Goal: Task Accomplishment & Management: Use online tool/utility

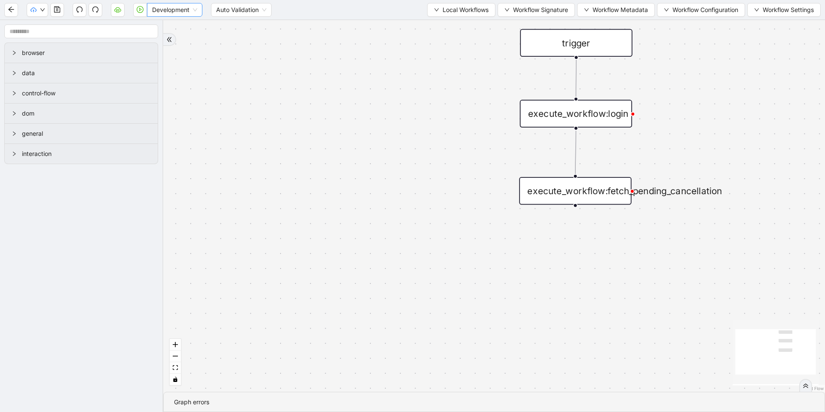
click at [169, 13] on span "Development" at bounding box center [174, 9] width 45 height 13
click at [172, 42] on div "Production" at bounding box center [175, 40] width 42 height 9
click at [116, 12] on icon "cloud-server" at bounding box center [117, 9] width 7 height 7
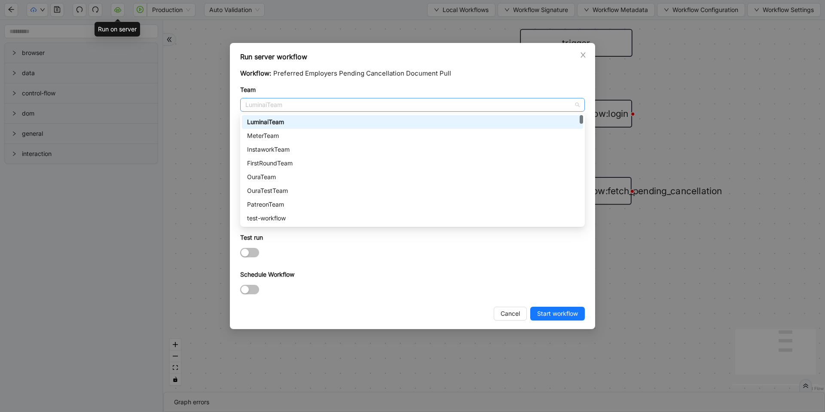
click at [313, 109] on span "LuminaiTeam" at bounding box center [412, 104] width 334 height 13
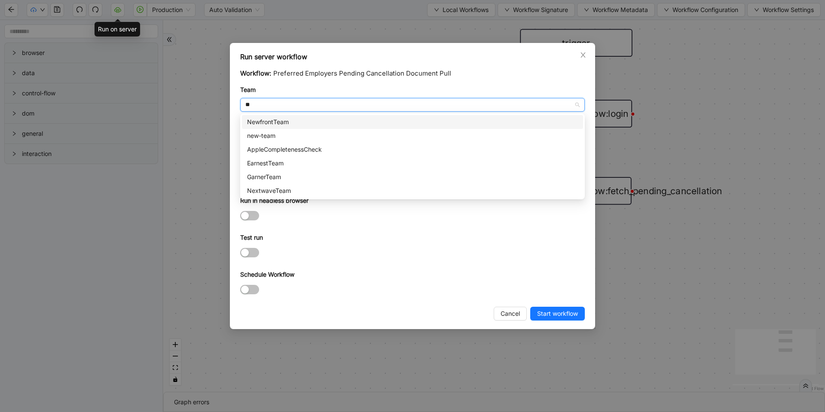
type input "***"
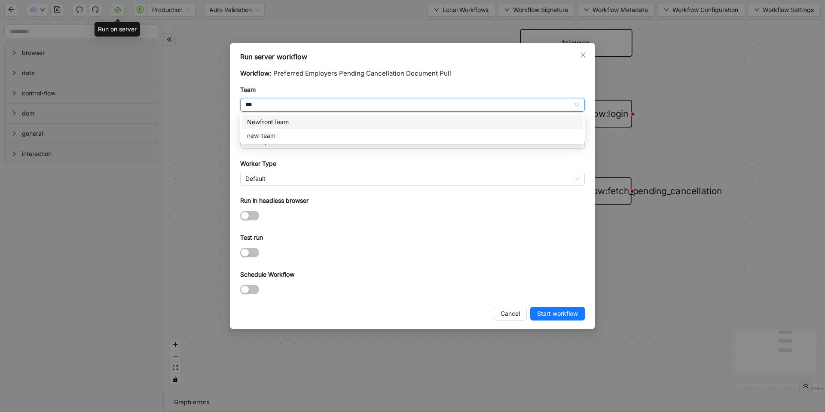
click at [307, 122] on div "NewfrontTeam" at bounding box center [412, 121] width 331 height 9
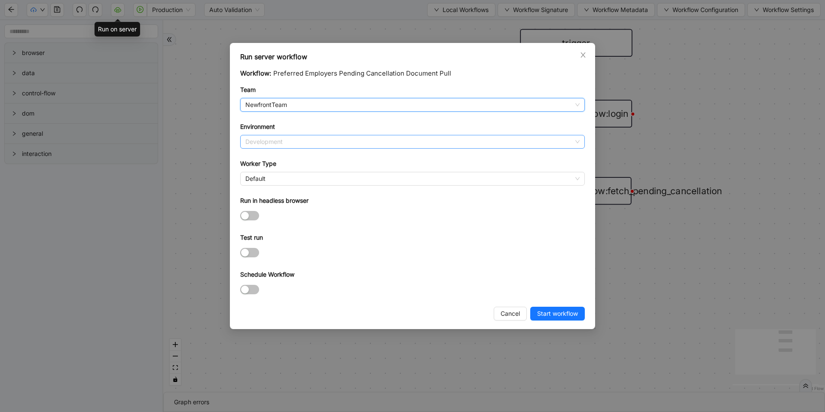
click at [297, 141] on span "Development" at bounding box center [412, 141] width 334 height 13
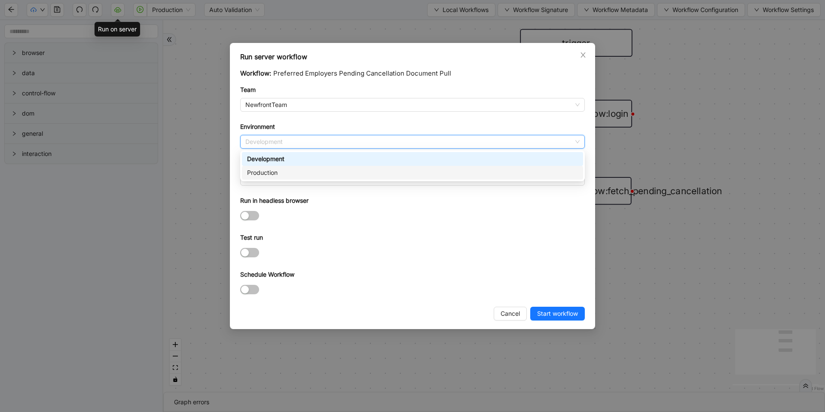
click at [286, 173] on div "Production" at bounding box center [412, 172] width 331 height 9
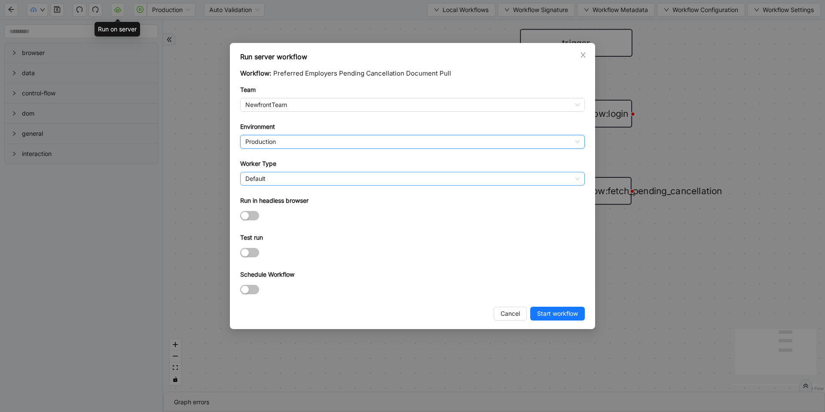
click at [278, 180] on span "Default" at bounding box center [412, 178] width 334 height 13
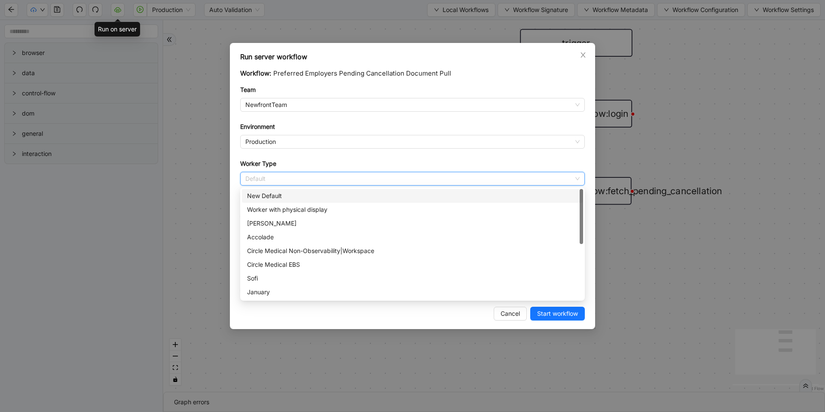
click at [265, 194] on div "New Default" at bounding box center [412, 195] width 331 height 9
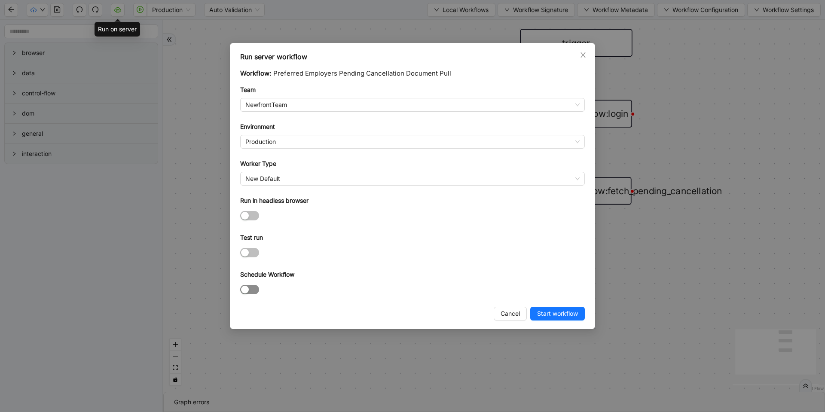
click at [249, 287] on button "Schedule Workflow" at bounding box center [249, 289] width 19 height 9
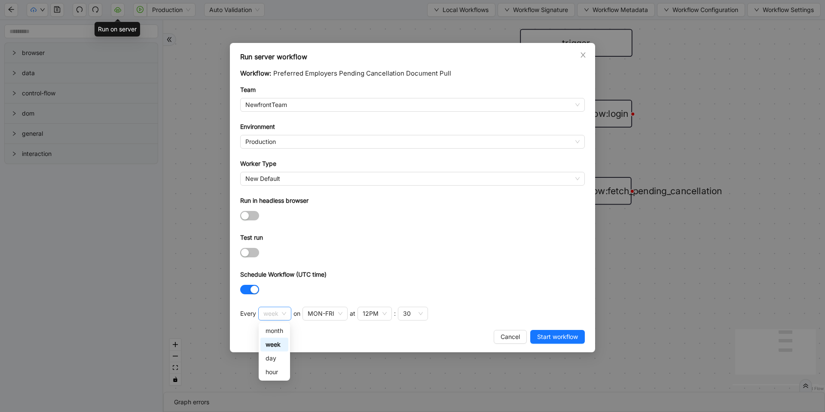
click at [266, 317] on span "week" at bounding box center [274, 313] width 23 height 13
click at [273, 358] on div "day" at bounding box center [275, 358] width 18 height 9
click at [272, 314] on span "day" at bounding box center [272, 313] width 18 height 13
click at [273, 347] on div "week" at bounding box center [275, 344] width 18 height 9
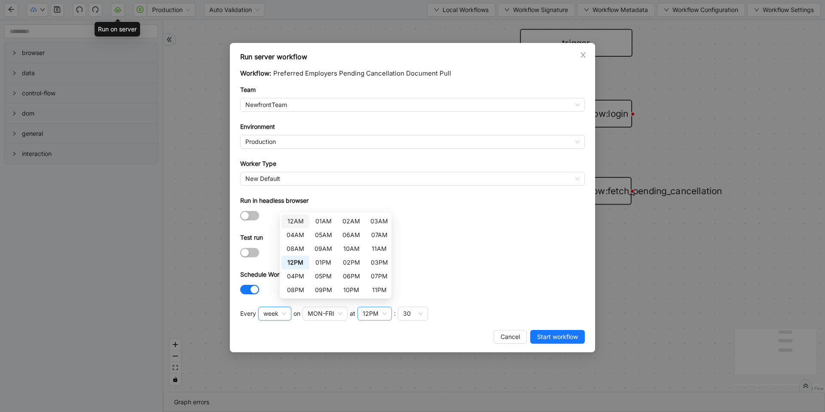
click at [374, 315] on div "12PM" at bounding box center [371, 313] width 16 height 9
click at [374, 251] on div "11AM" at bounding box center [379, 248] width 18 height 9
click at [483, 269] on form "Workflow: Preferred Employers Pending Cancellation Document Pull Team NewfrontT…" at bounding box center [412, 182] width 345 height 228
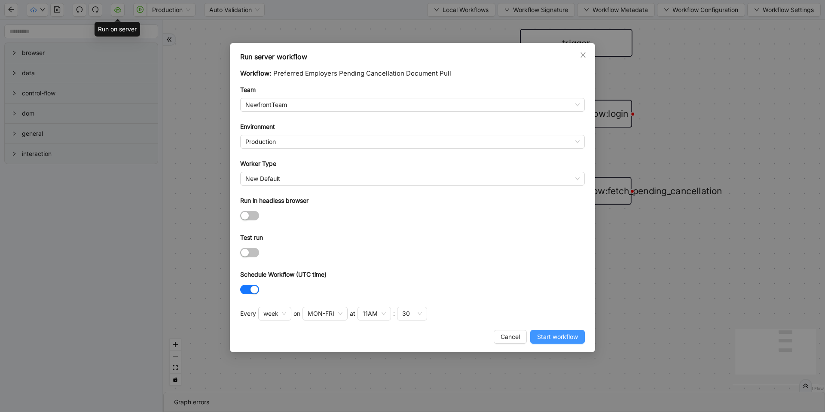
click at [559, 336] on span "Start workflow" at bounding box center [557, 336] width 41 height 9
